Goal: Contribute content: Add original content to the website for others to see

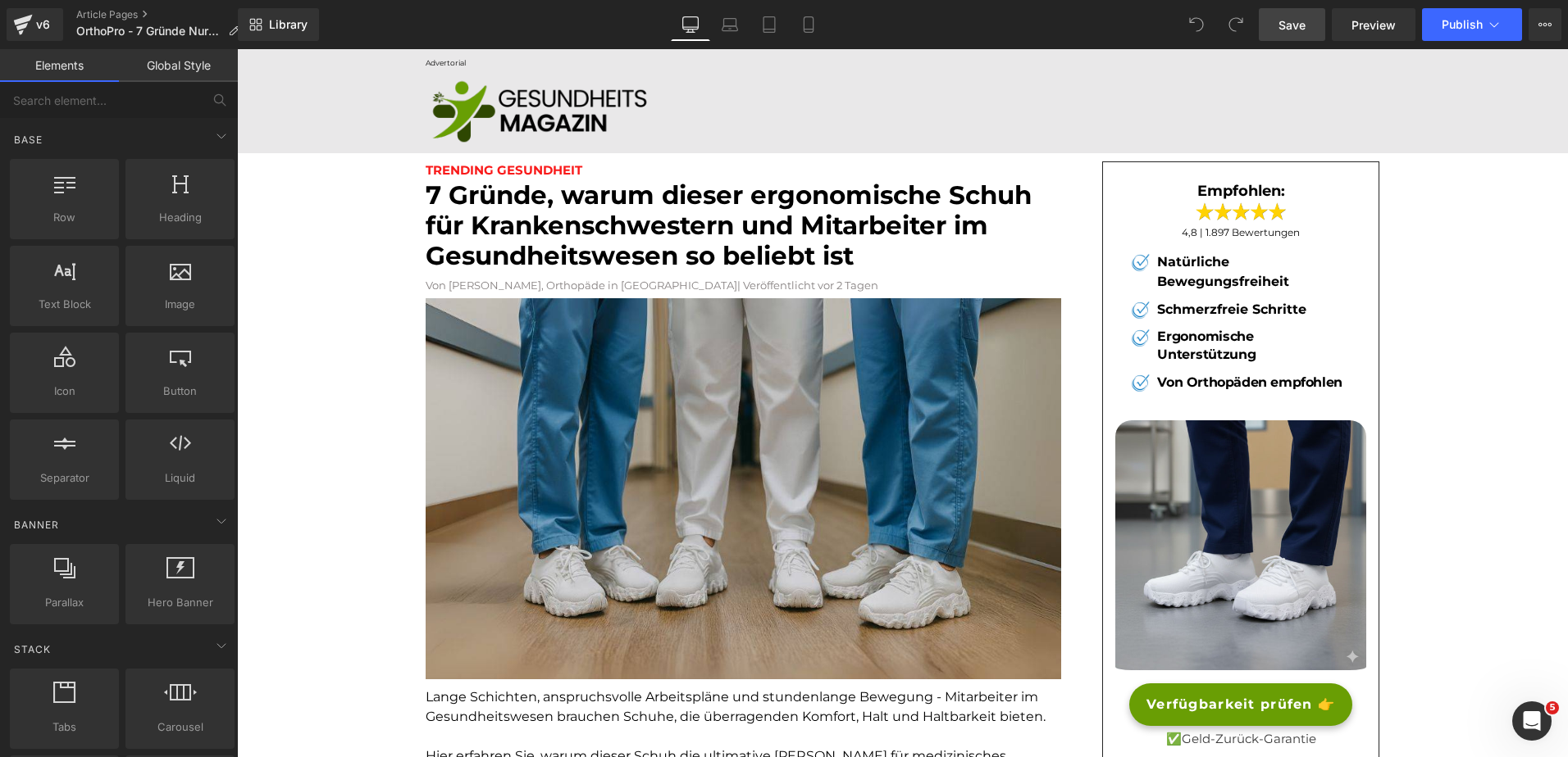
click at [1300, 25] on span "Save" at bounding box center [1293, 26] width 28 height 18
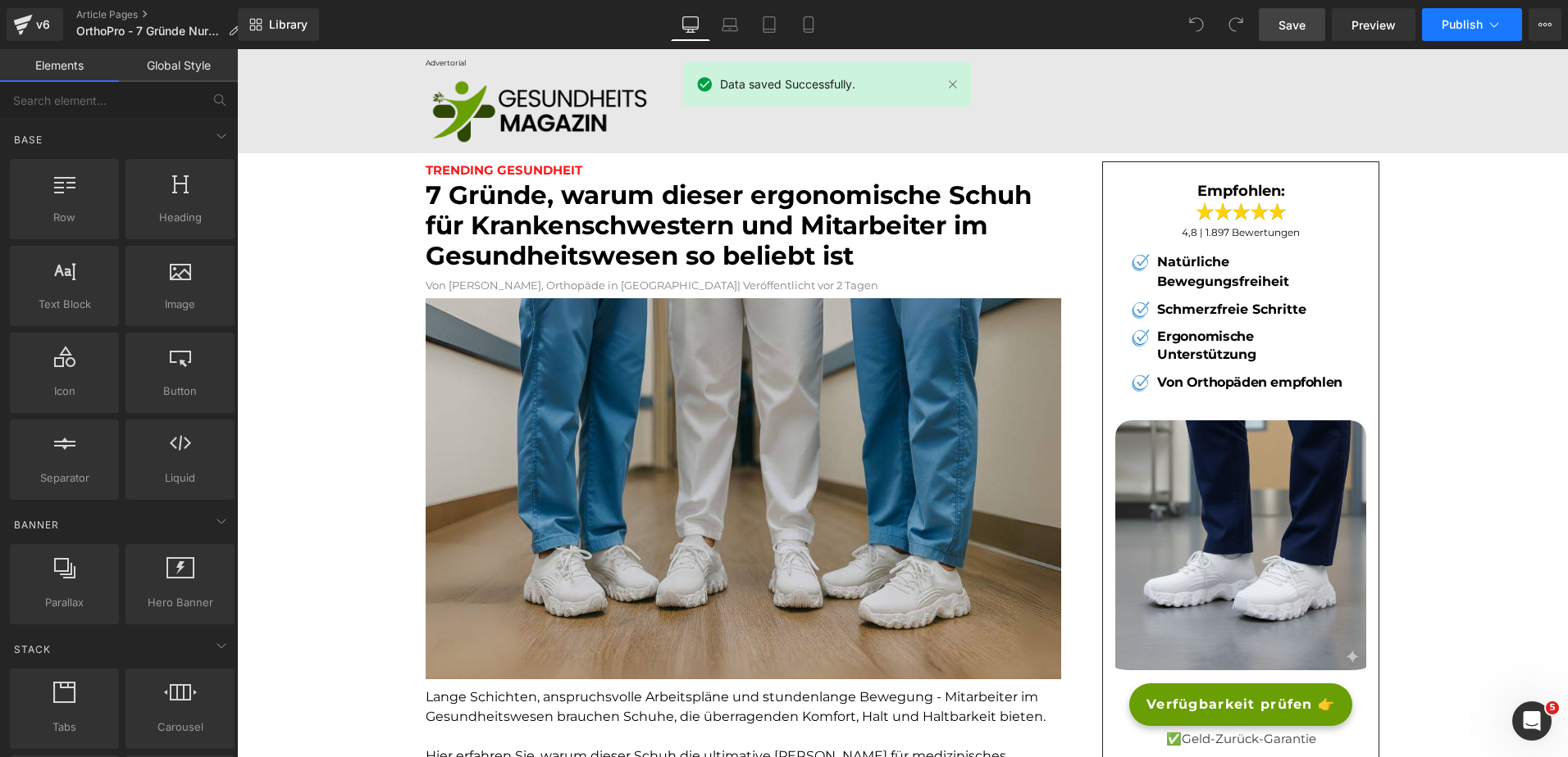
click at [1456, 16] on button "Publish" at bounding box center [1473, 24] width 100 height 32
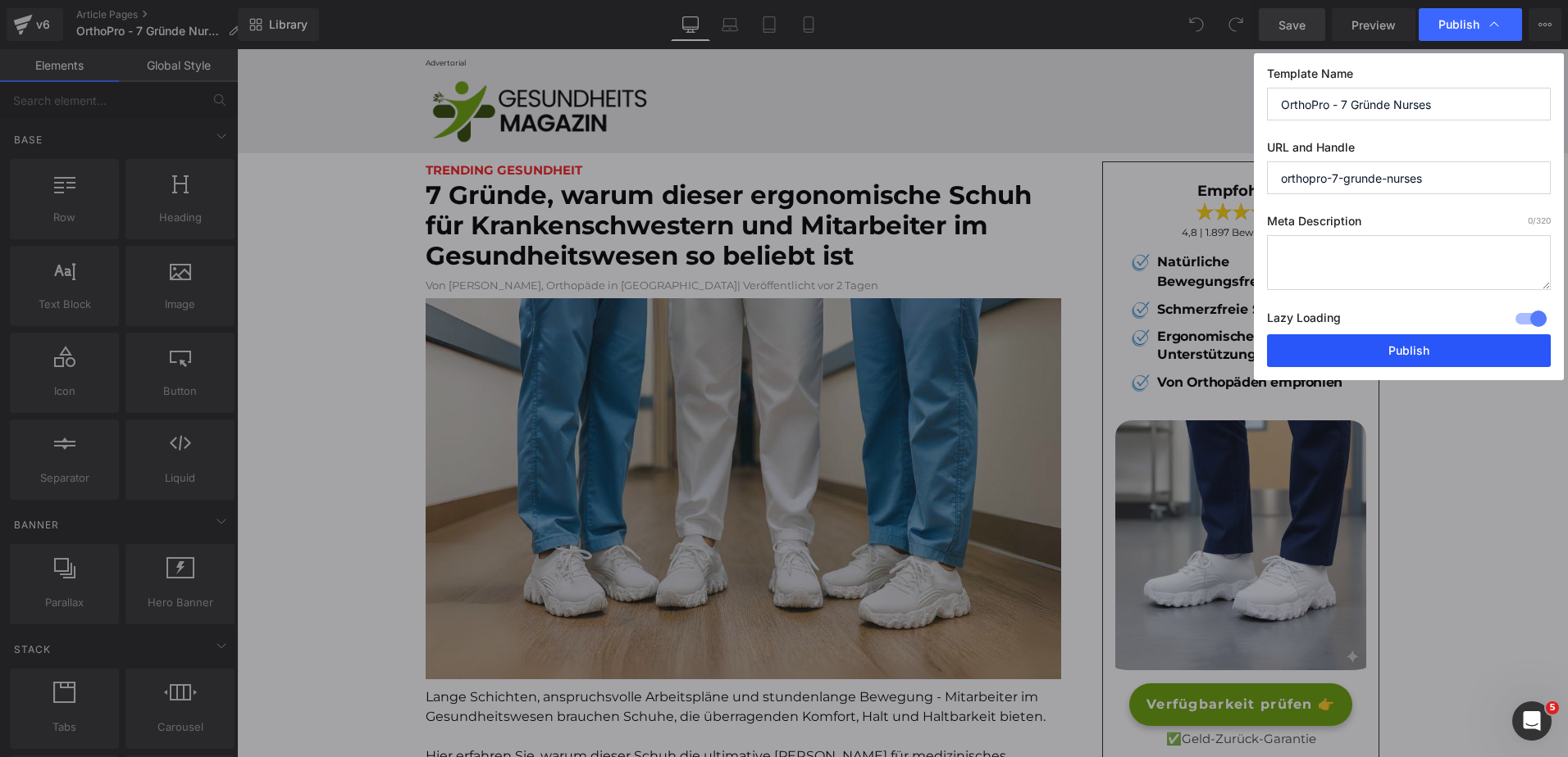
click at [1307, 356] on button "Publish" at bounding box center [1409, 350] width 283 height 32
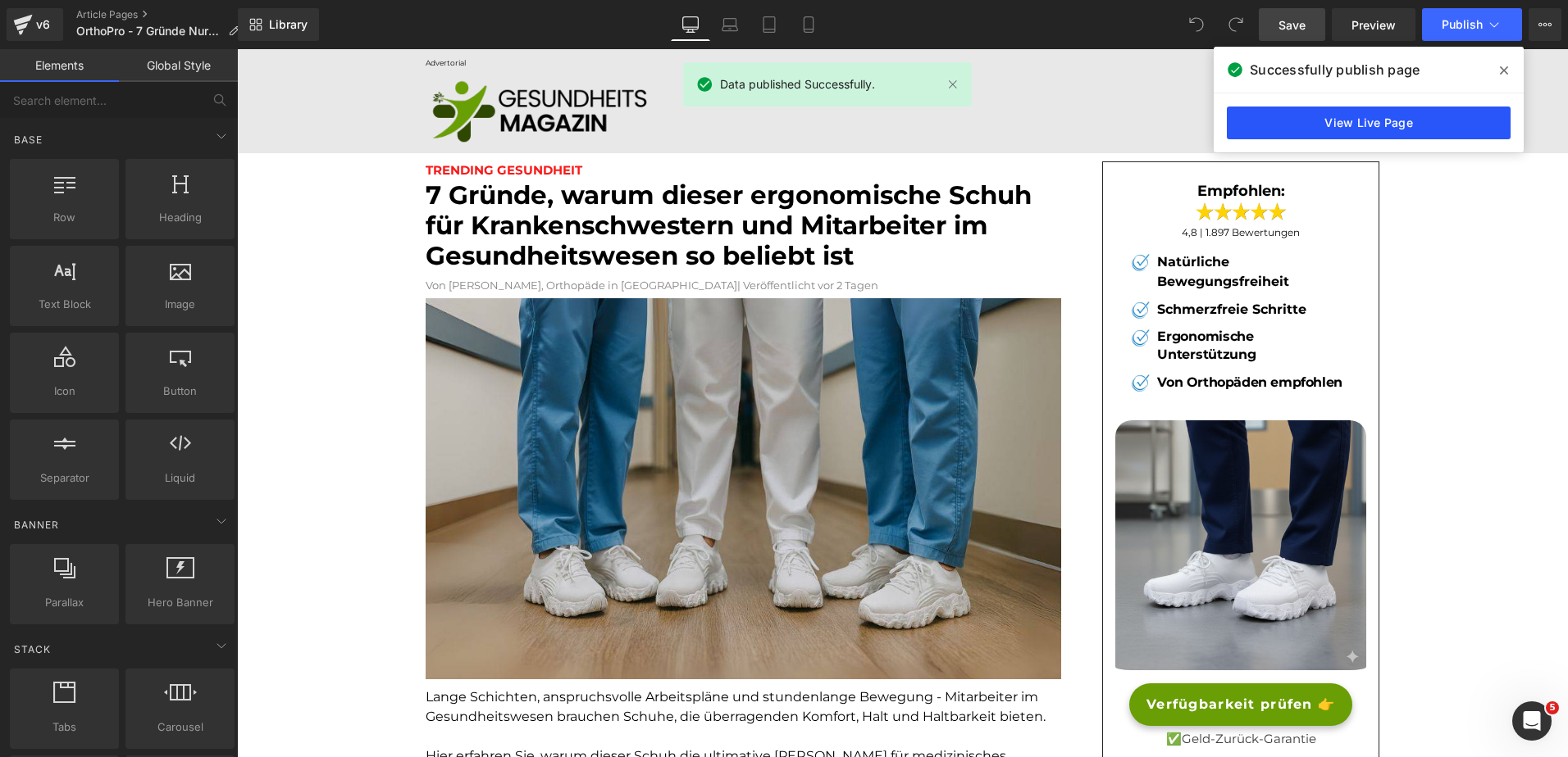
click at [1389, 122] on link "View Live Page" at bounding box center [1368, 122] width 283 height 32
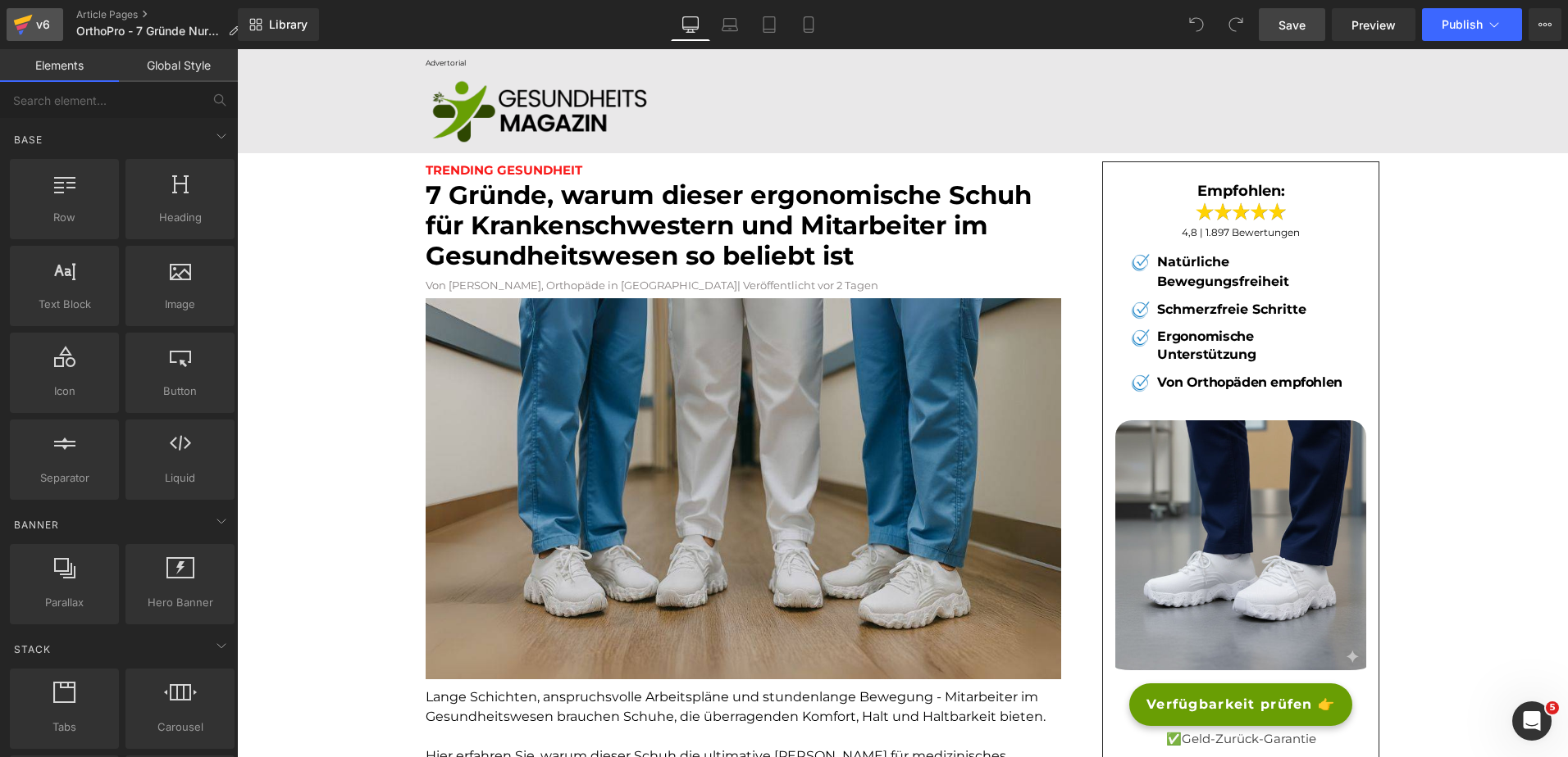
click at [30, 27] on icon at bounding box center [23, 25] width 20 height 41
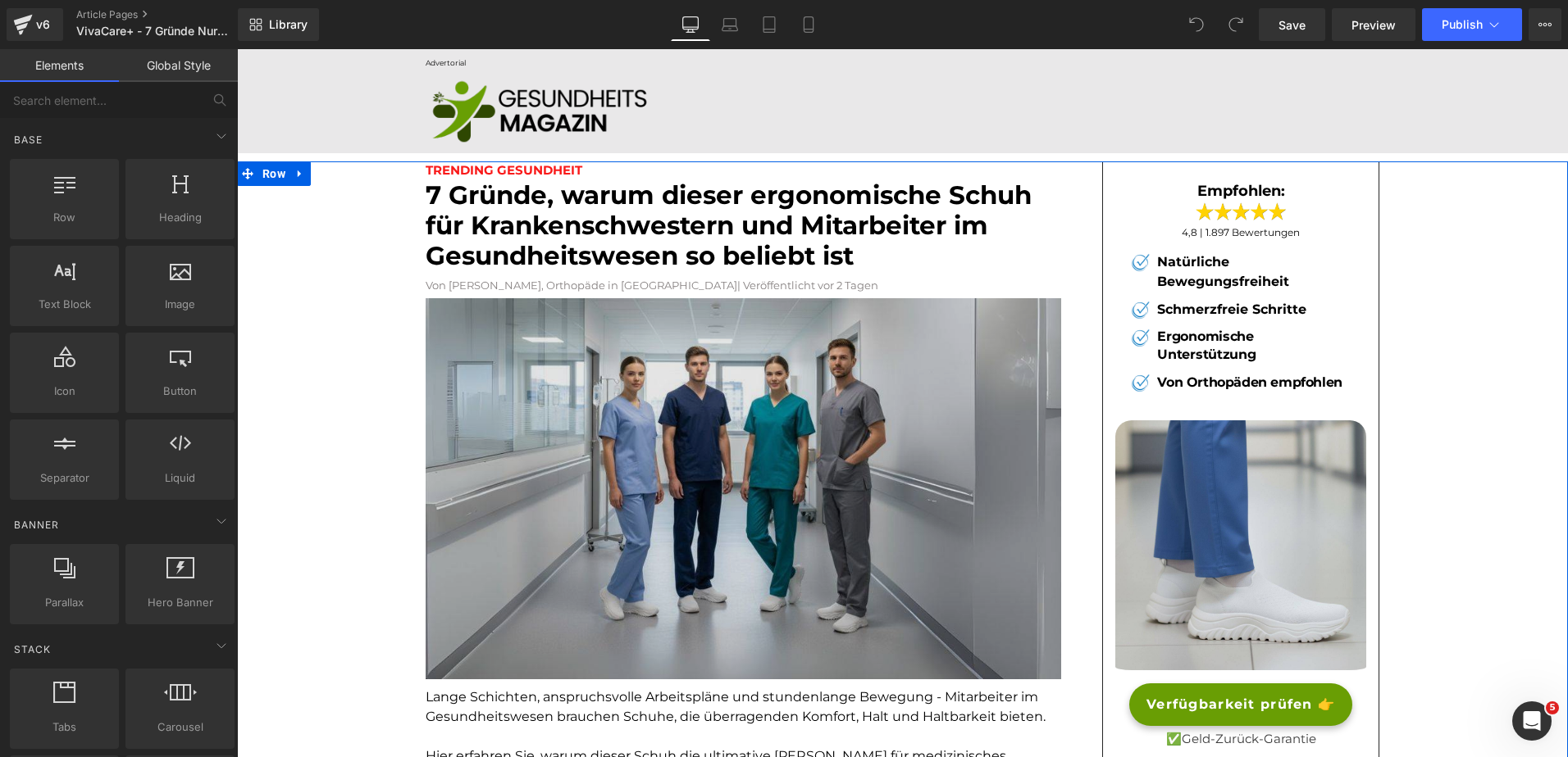
scroll to position [1, 0]
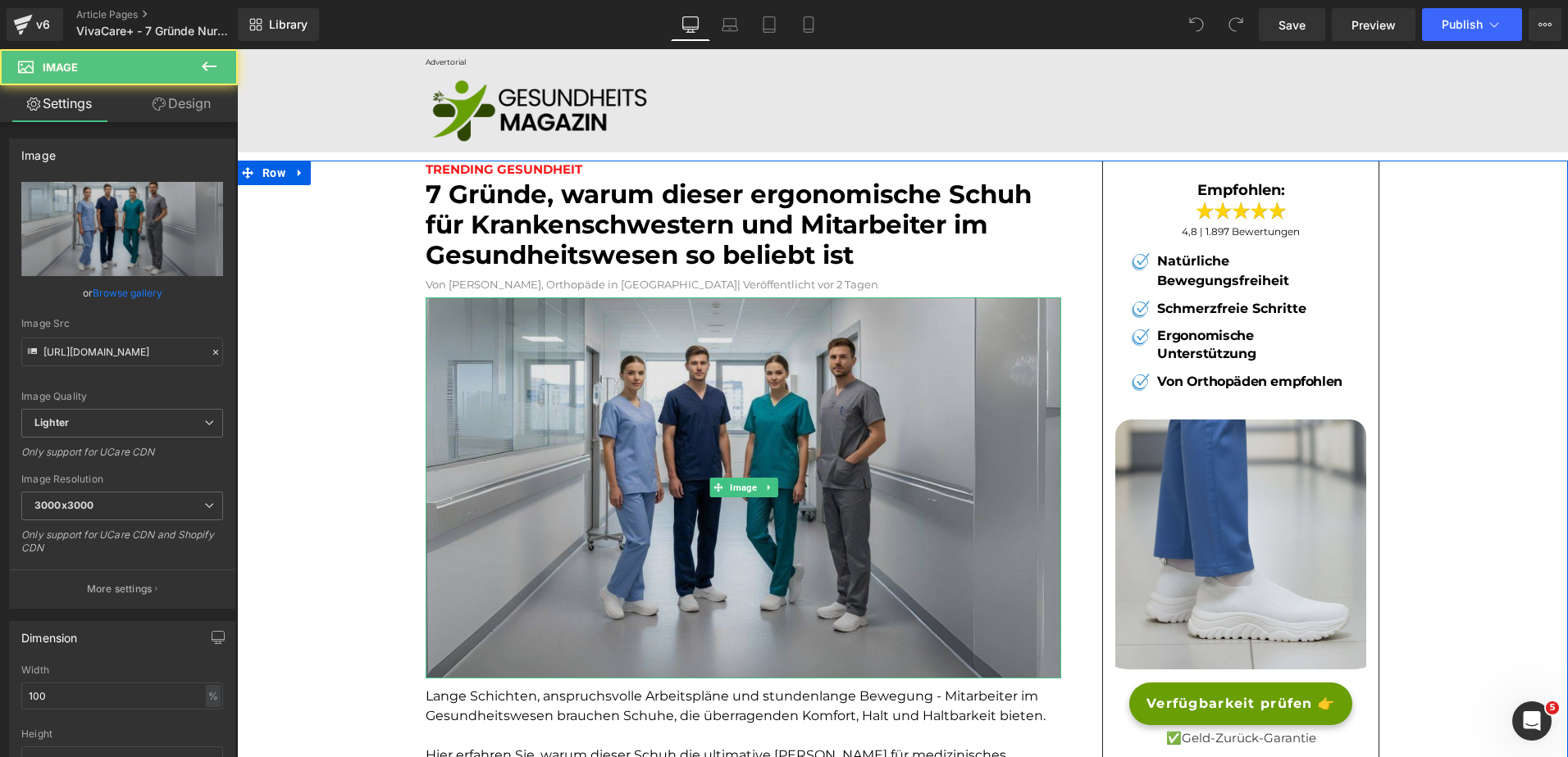
click at [572, 438] on img at bounding box center [744, 489] width 635 height 381
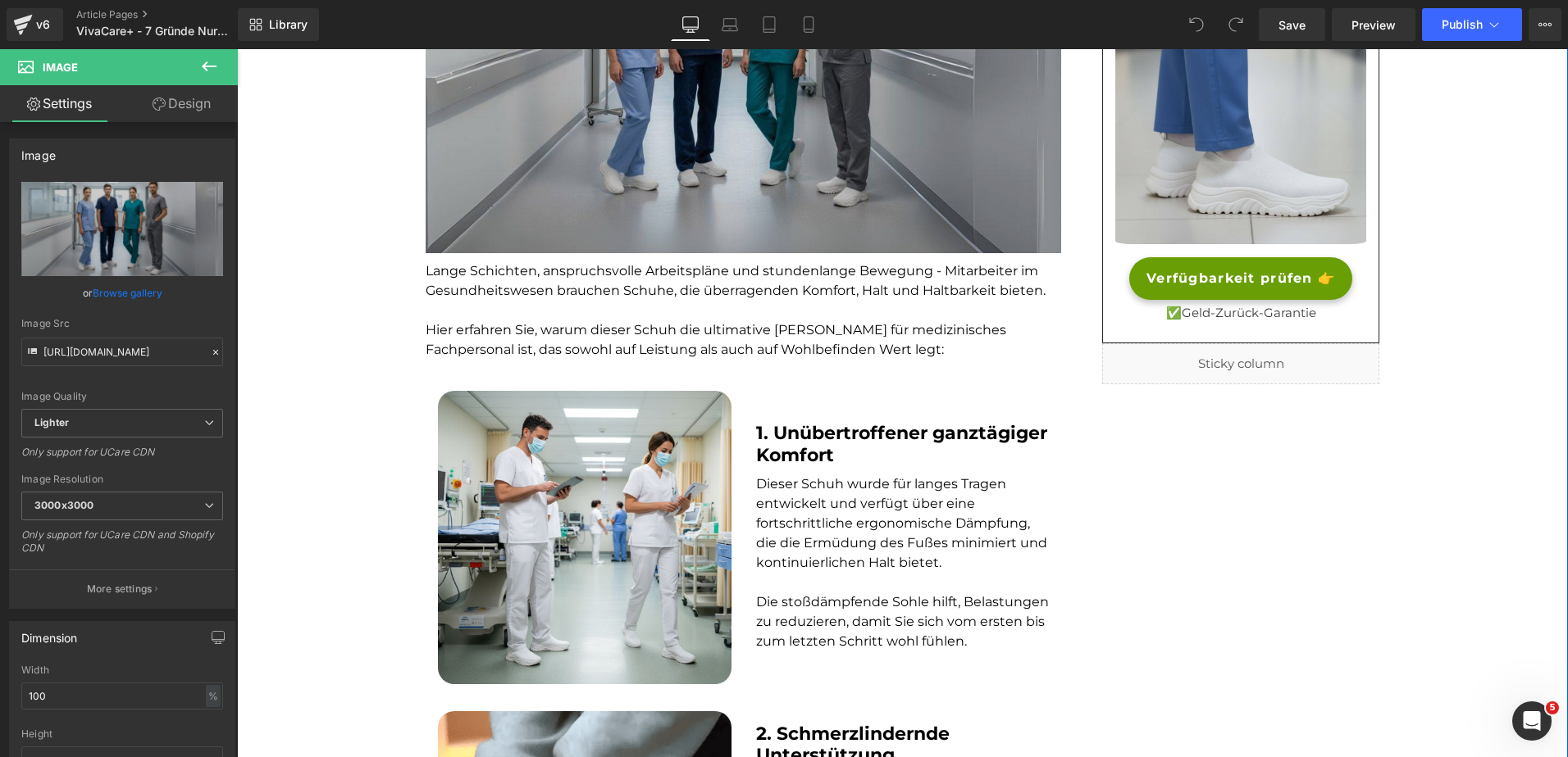
scroll to position [0, 0]
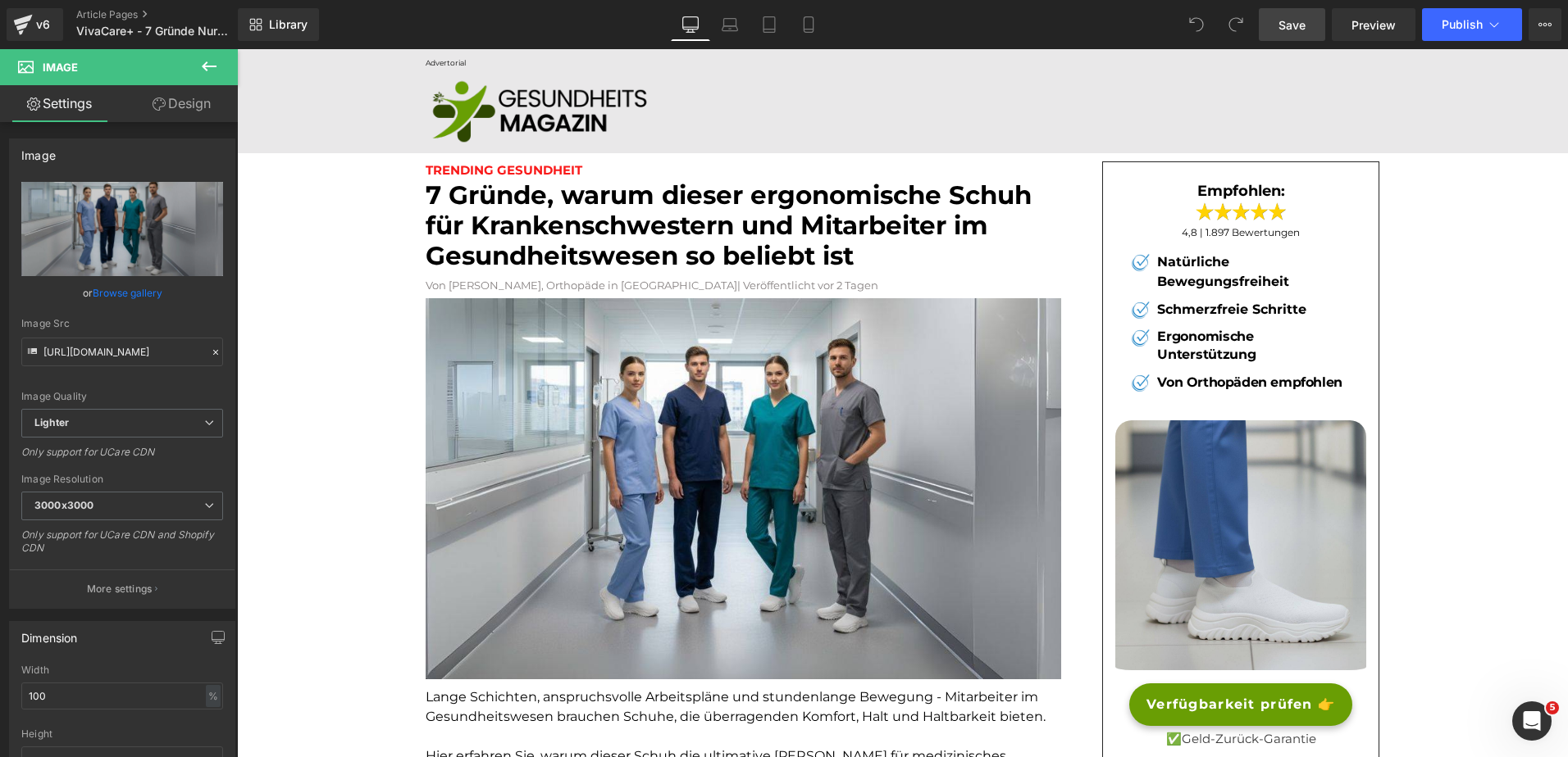
click at [1295, 21] on span "Save" at bounding box center [1293, 26] width 28 height 18
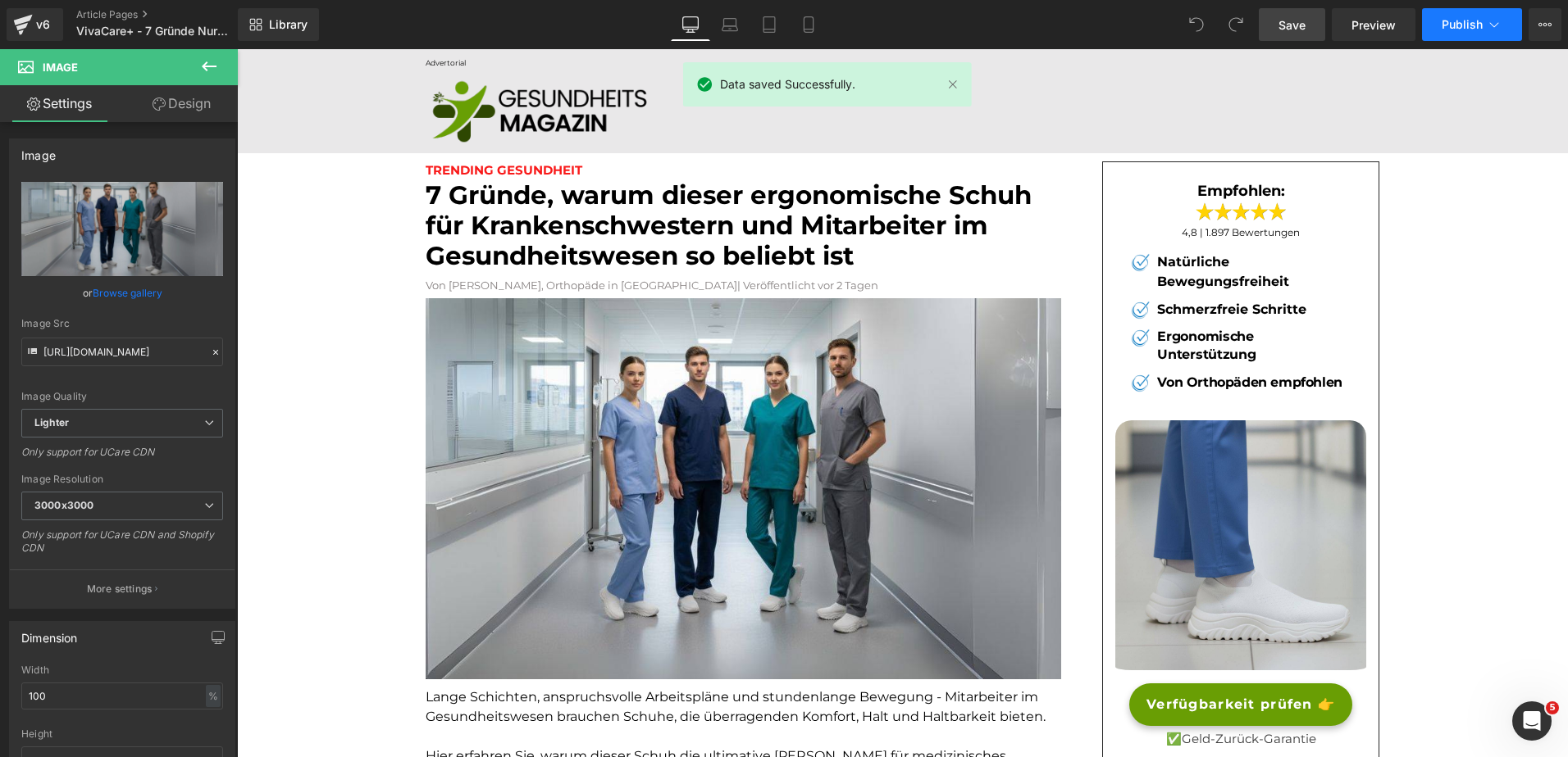
click at [1463, 14] on button "Publish" at bounding box center [1473, 24] width 100 height 32
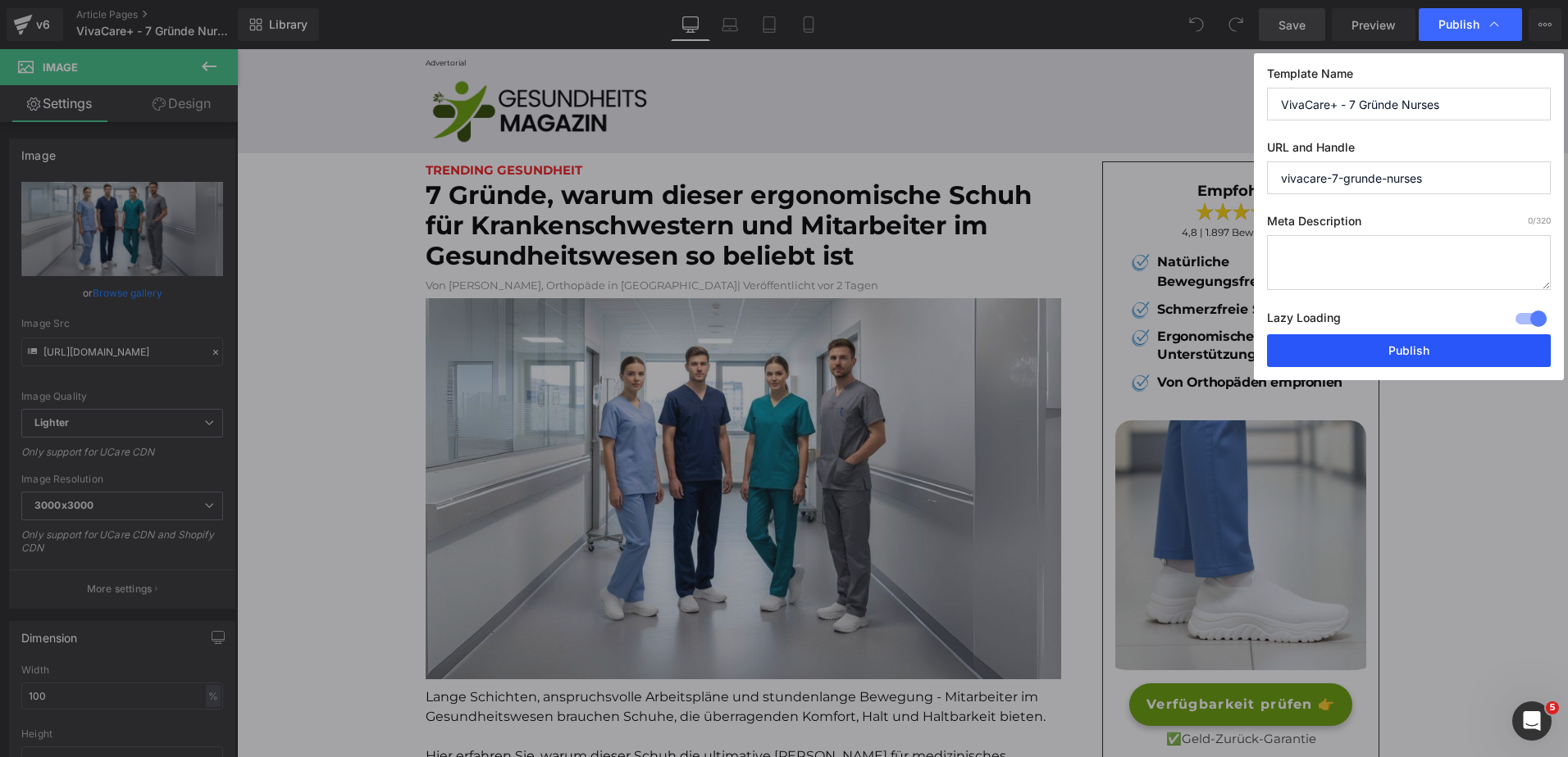
click at [1452, 347] on button "Publish" at bounding box center [1409, 350] width 283 height 32
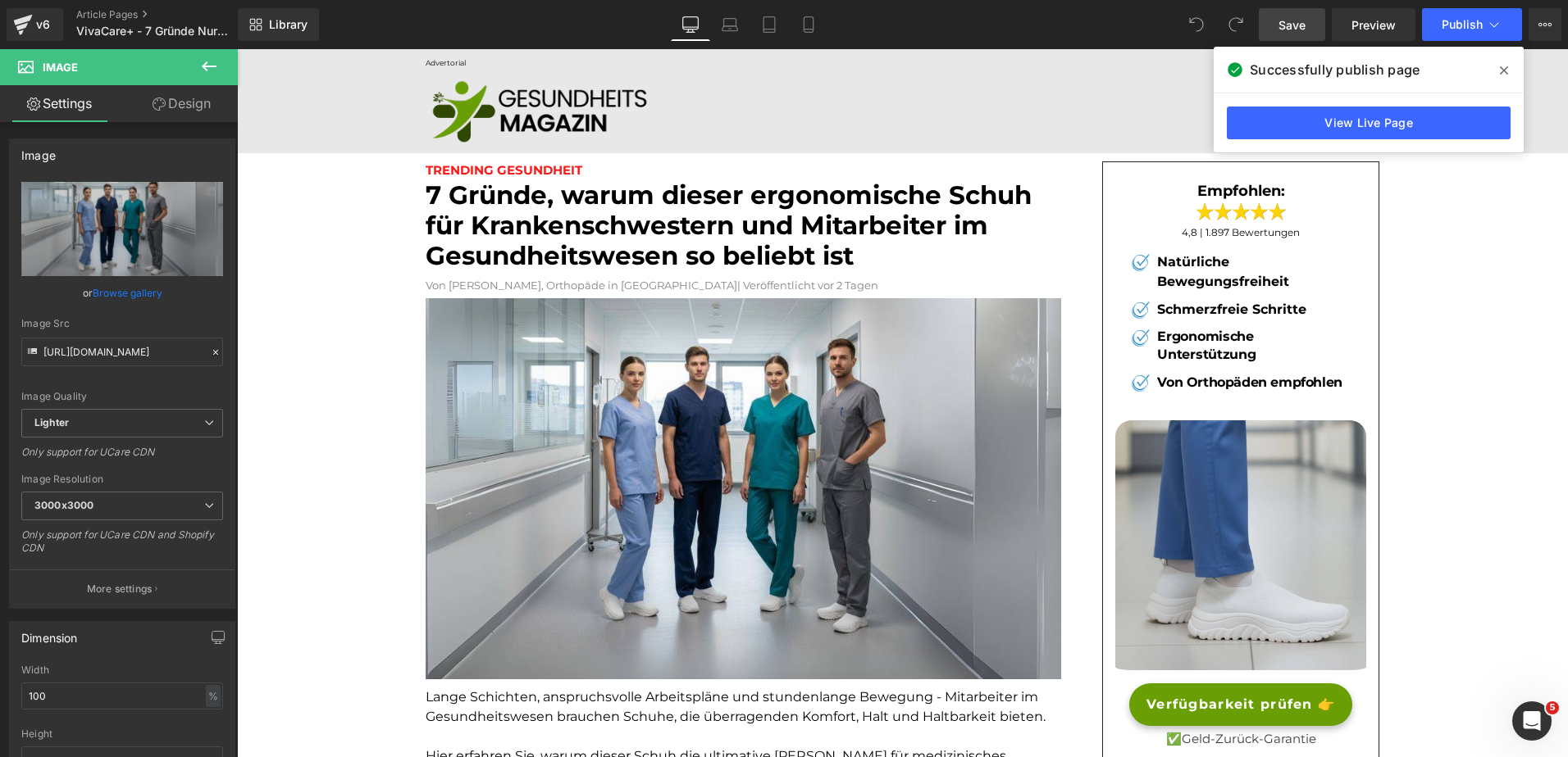
click at [1406, 142] on div "View Live Page" at bounding box center [1368, 123] width 310 height 59
click at [1408, 131] on link "View Live Page" at bounding box center [1368, 122] width 283 height 32
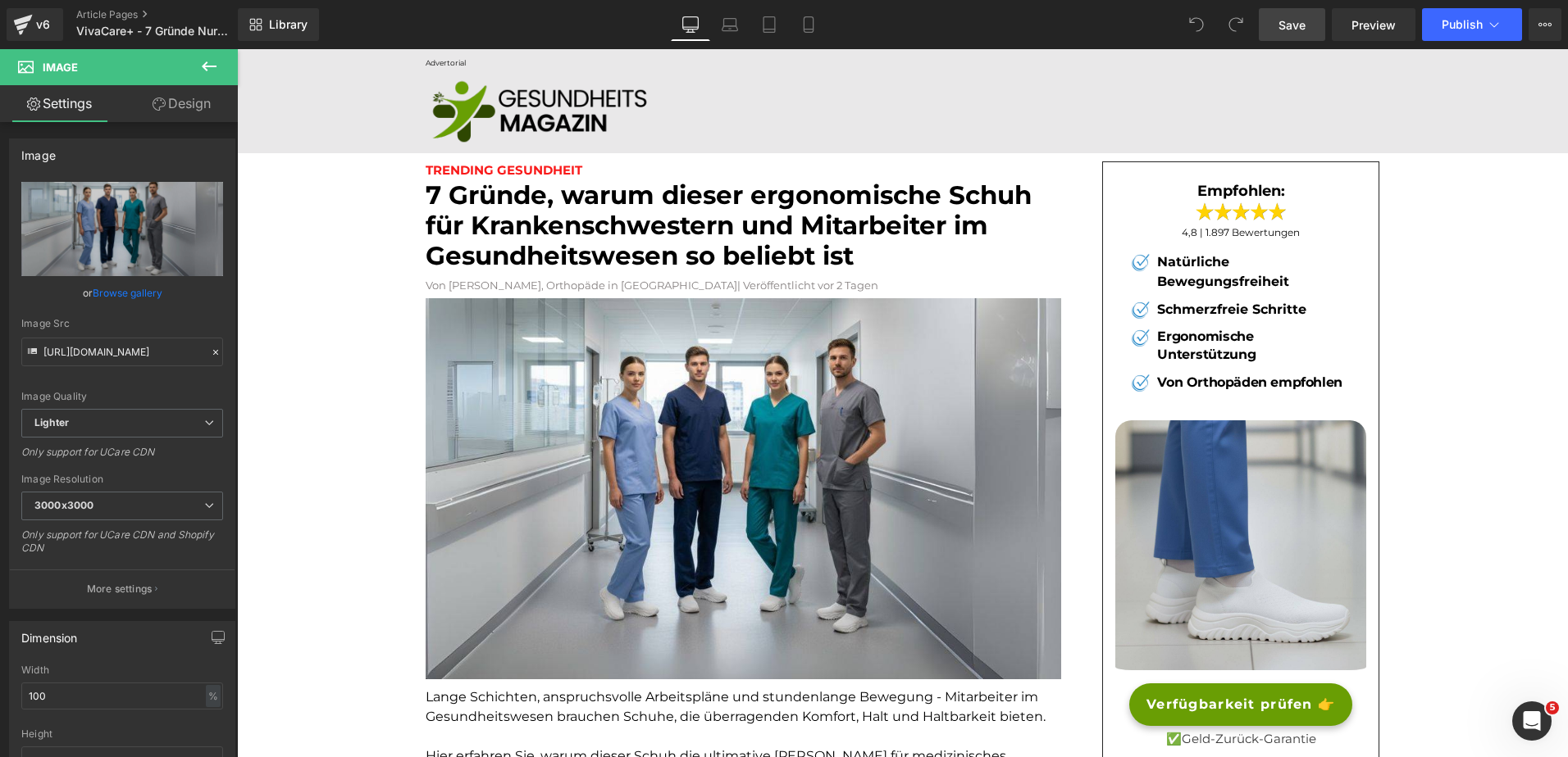
click at [1290, 24] on span "Save" at bounding box center [1293, 26] width 28 height 18
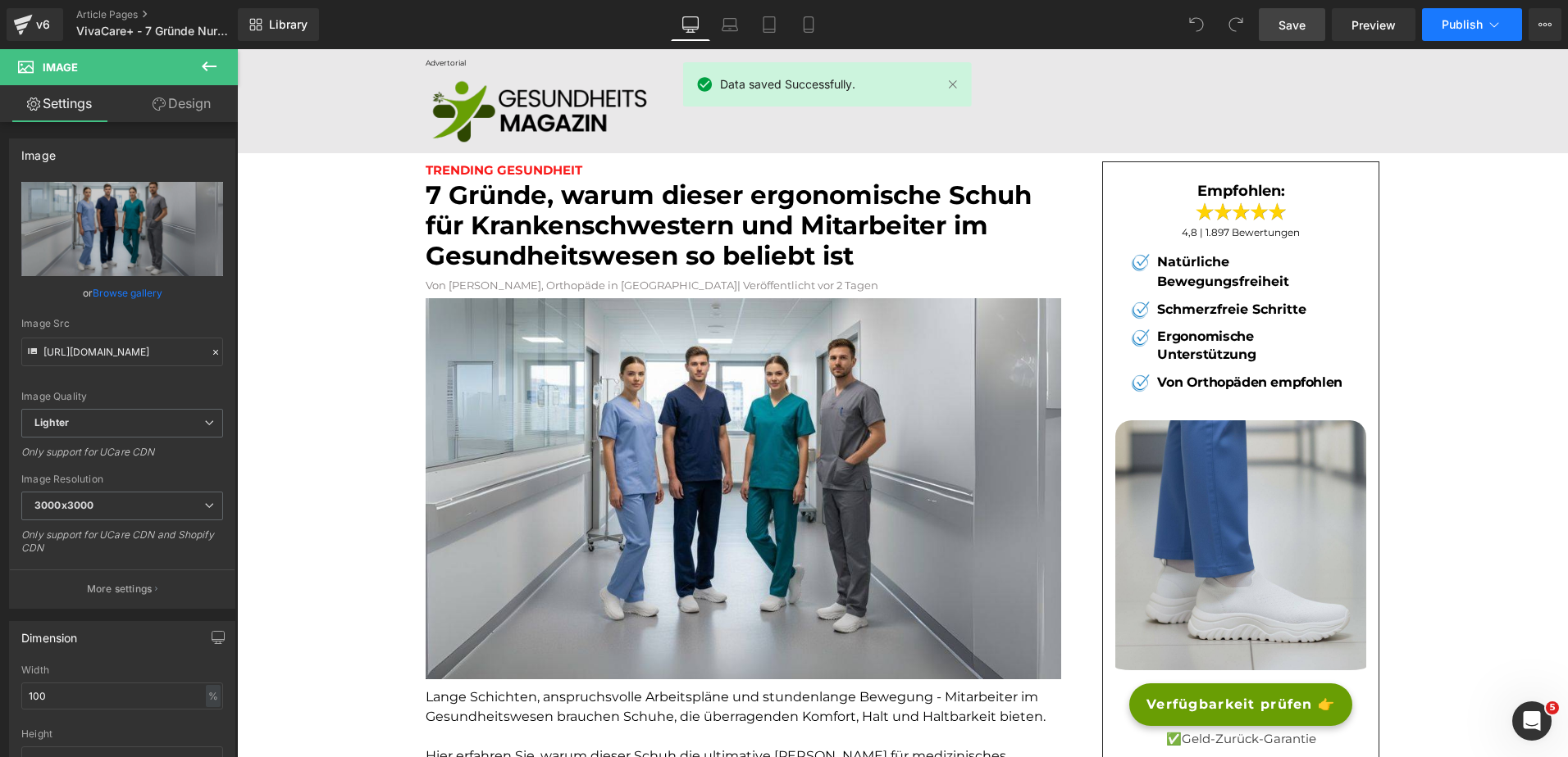
click at [1480, 20] on span "Publish" at bounding box center [1463, 24] width 41 height 13
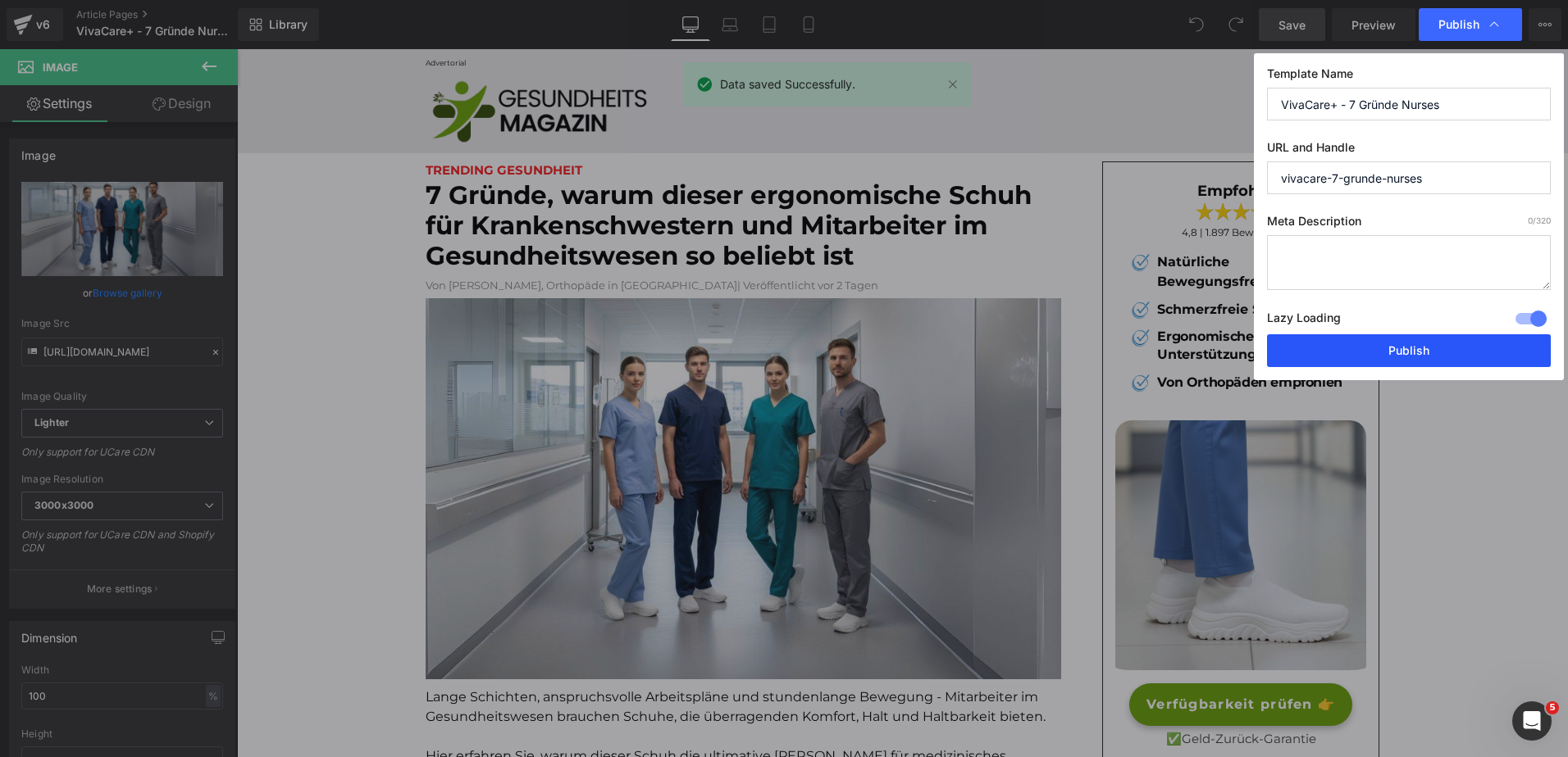
click at [1357, 342] on button "Publish" at bounding box center [1409, 350] width 283 height 32
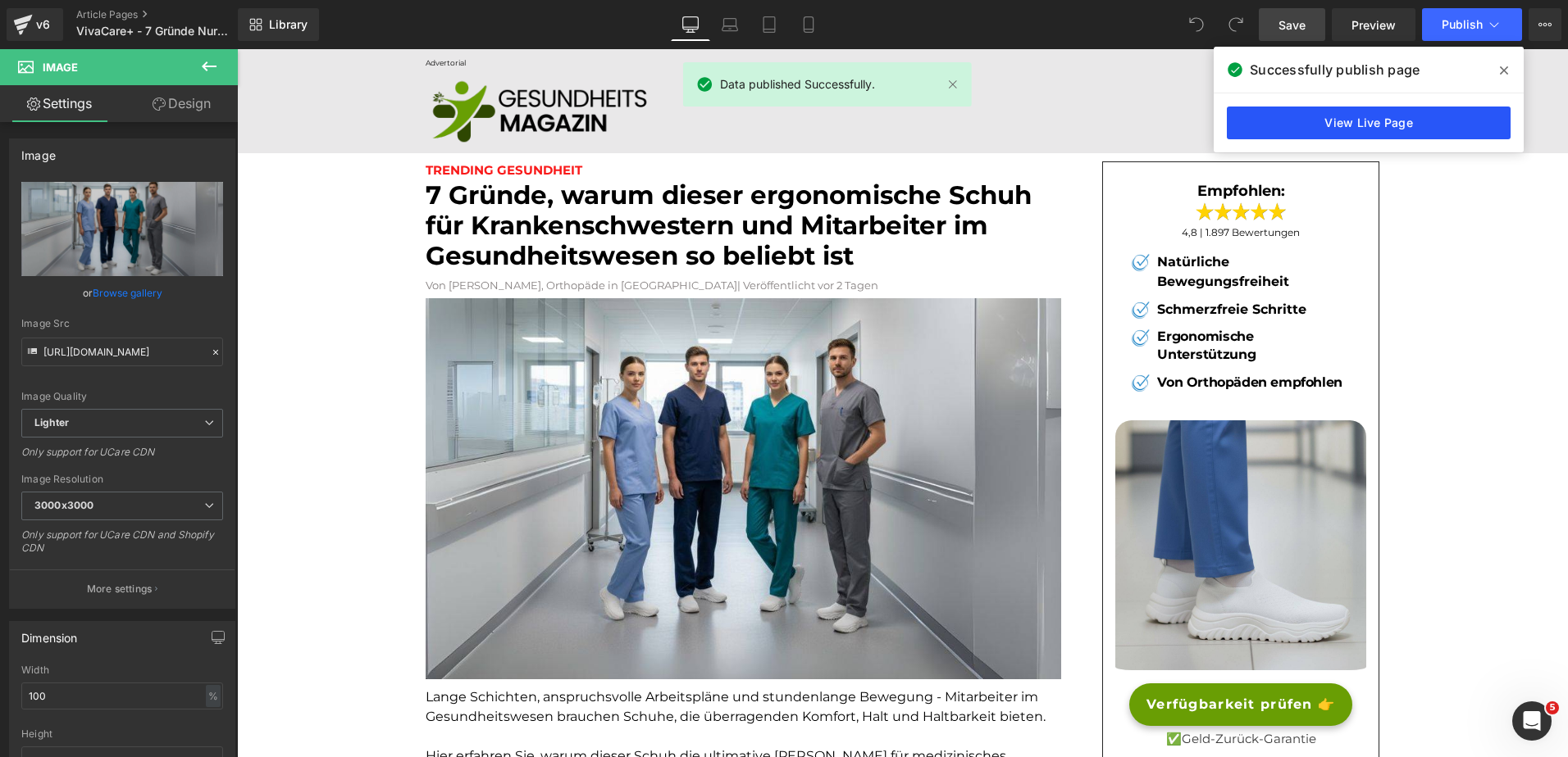
click at [1271, 120] on link "View Live Page" at bounding box center [1368, 122] width 283 height 32
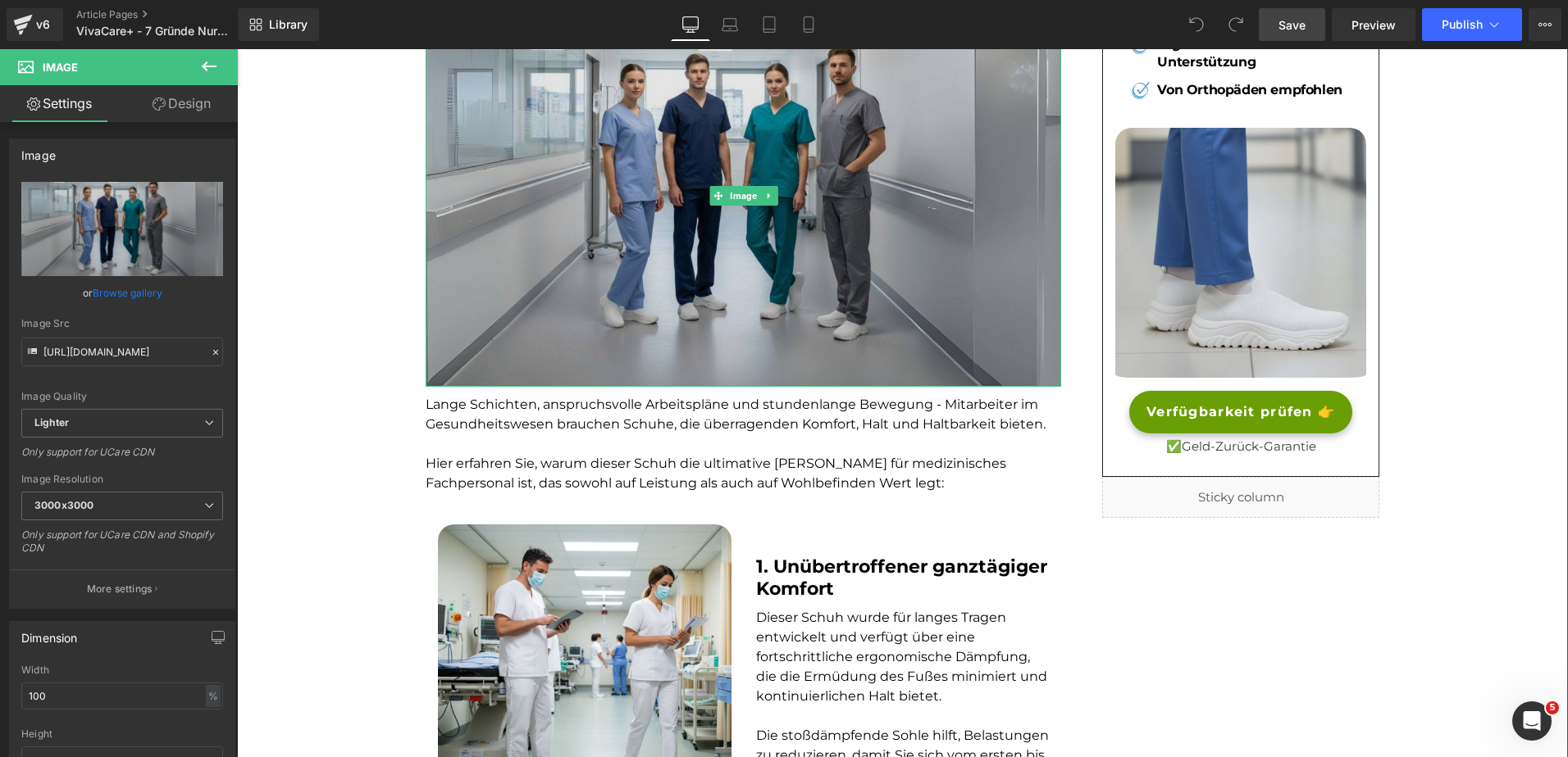
scroll to position [293, 0]
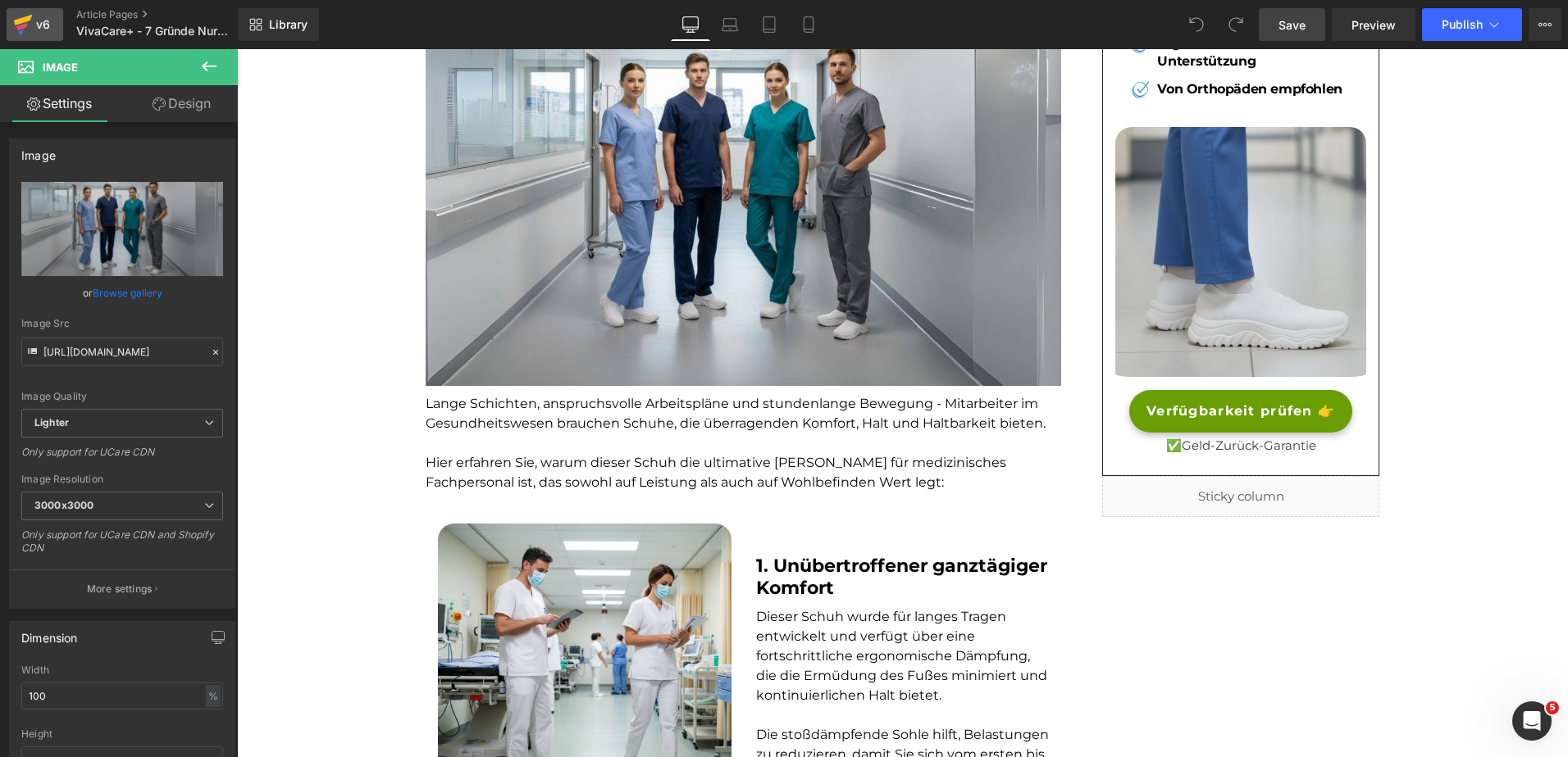
click at [46, 20] on div "v6" at bounding box center [42, 25] width 21 height 22
